Goal: Information Seeking & Learning: Find specific fact

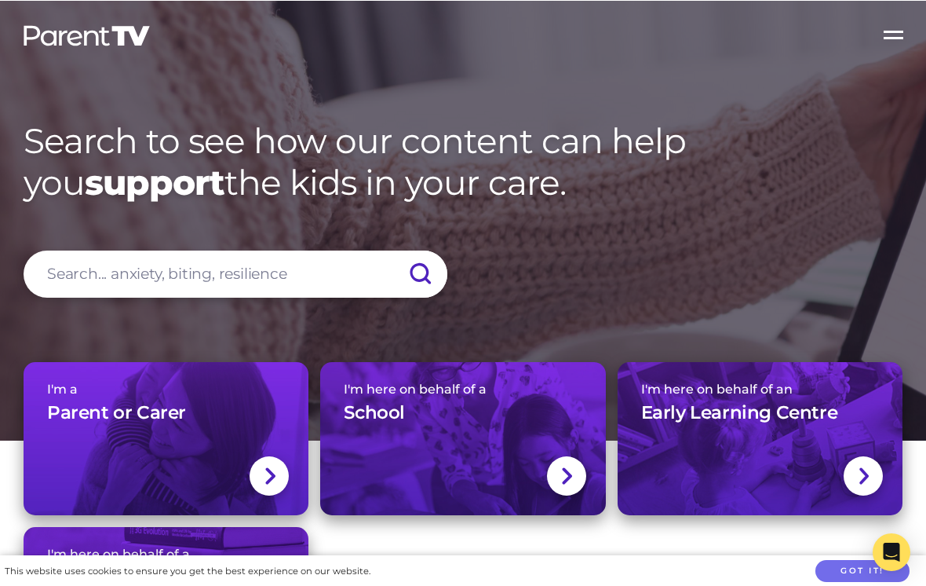
click at [270, 275] on input "search" at bounding box center [236, 273] width 424 height 47
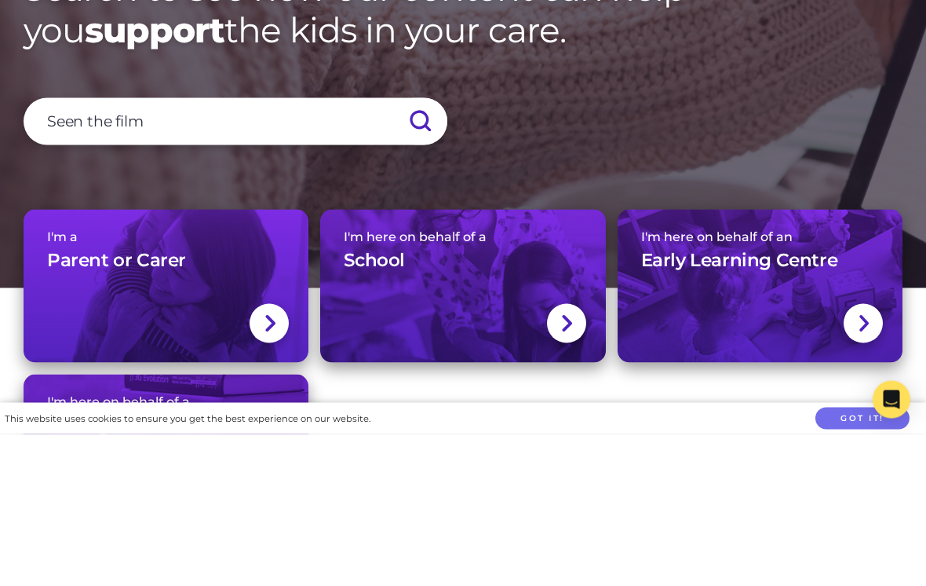
type input "Seen the film"
click at [420, 250] on input "submit" at bounding box center [420, 273] width 55 height 47
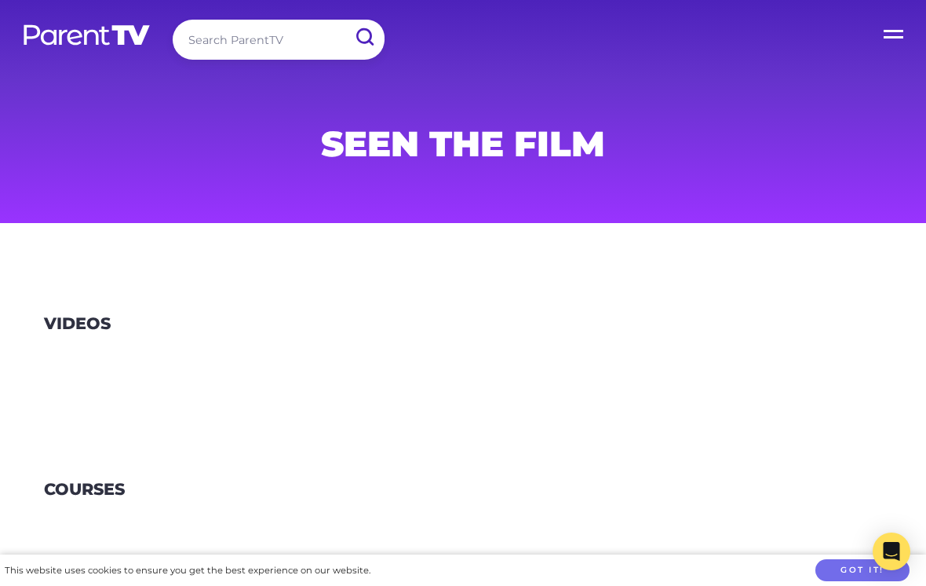
click at [155, 383] on section "Videos" at bounding box center [463, 344] width 926 height 166
